Goal: Find specific page/section

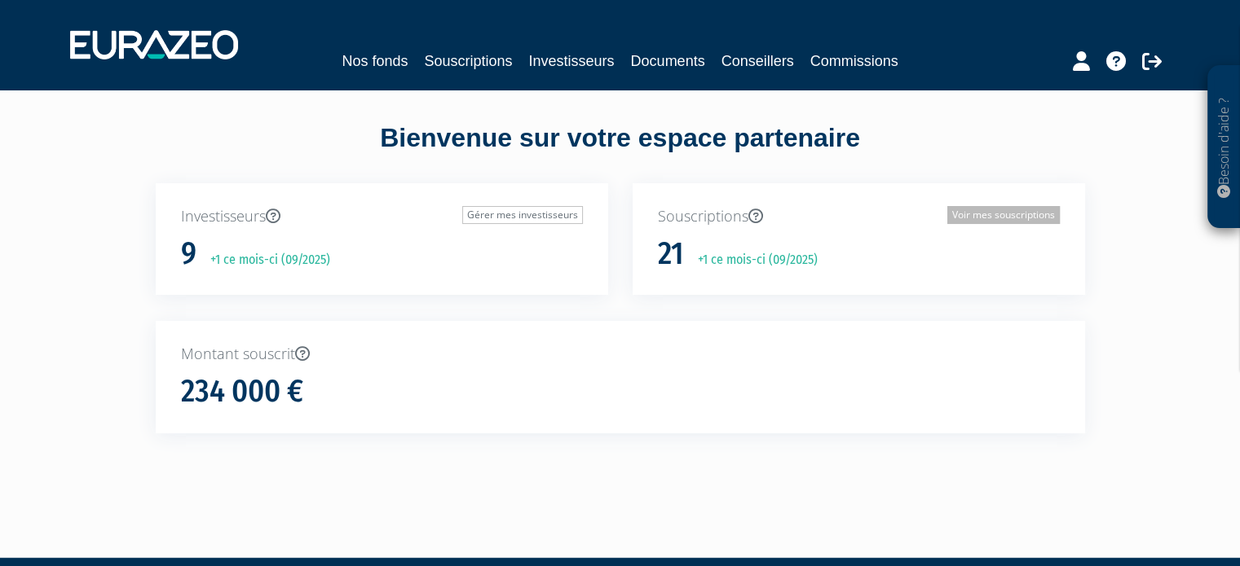
click at [1028, 208] on link "Voir mes souscriptions" at bounding box center [1003, 215] width 112 height 18
